Goal: Answer question/provide support: Share knowledge or assist other users

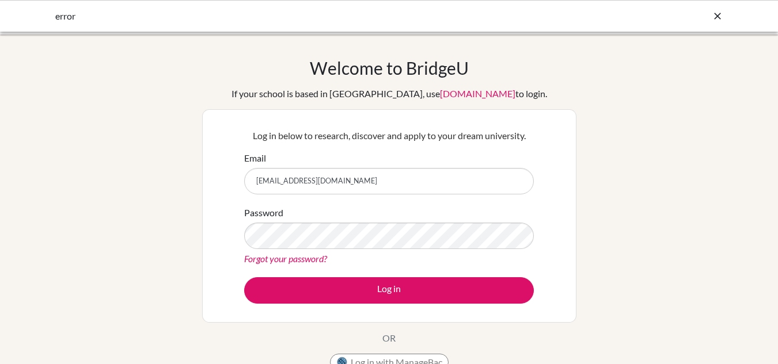
type input "[EMAIL_ADDRESS][DOMAIN_NAME]"
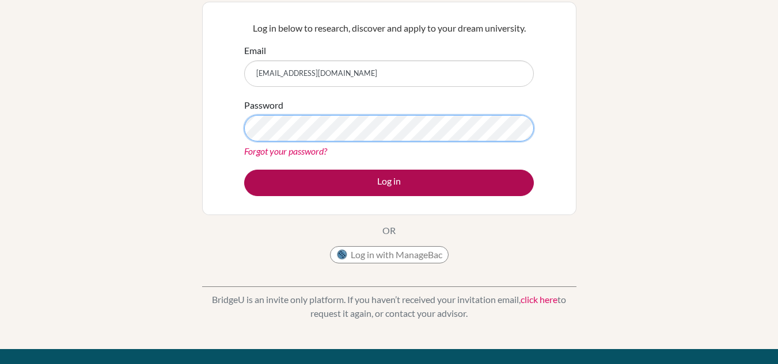
scroll to position [108, 0]
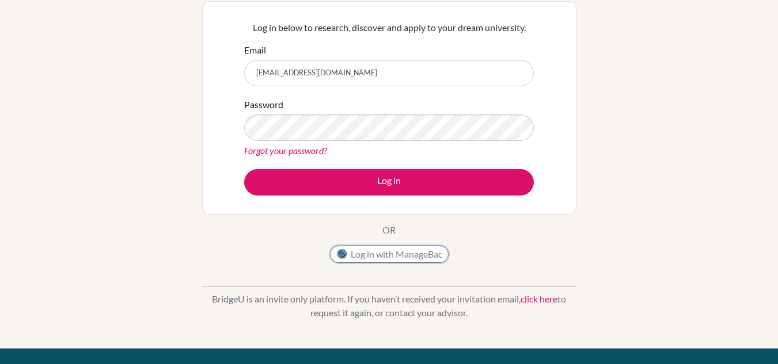
click at [386, 254] on button "Log in with ManageBac" at bounding box center [389, 254] width 119 height 17
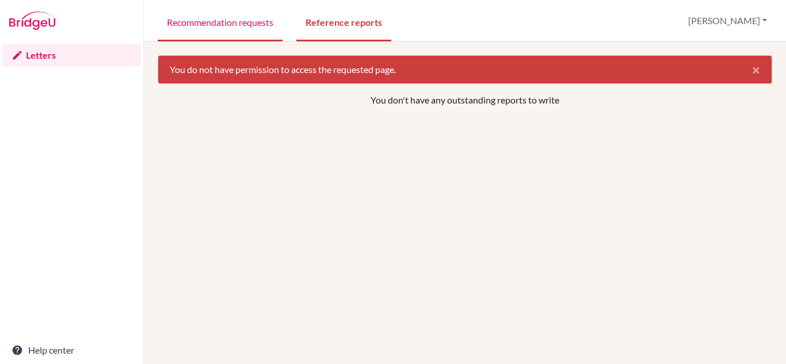
click at [238, 20] on link "Recommendation requests" at bounding box center [220, 22] width 125 height 40
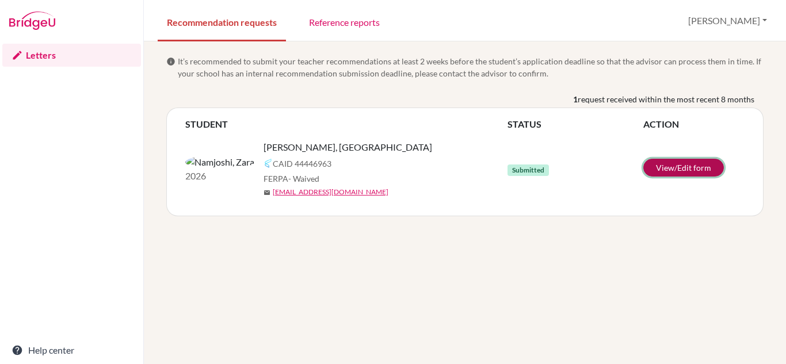
click at [673, 173] on link "View/Edit form" at bounding box center [683, 168] width 81 height 18
